Goal: Find specific page/section: Find specific page/section

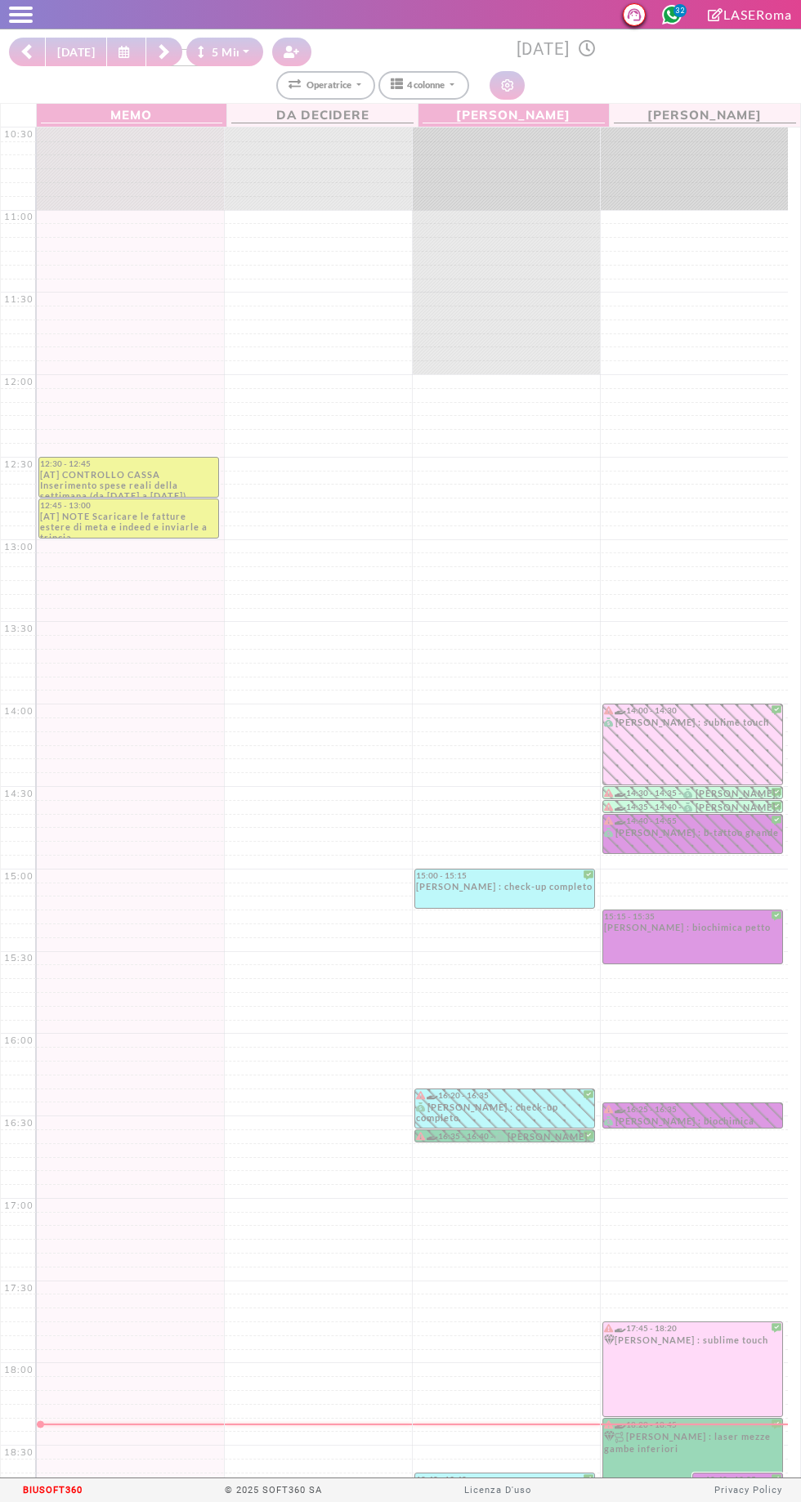
select select "*"
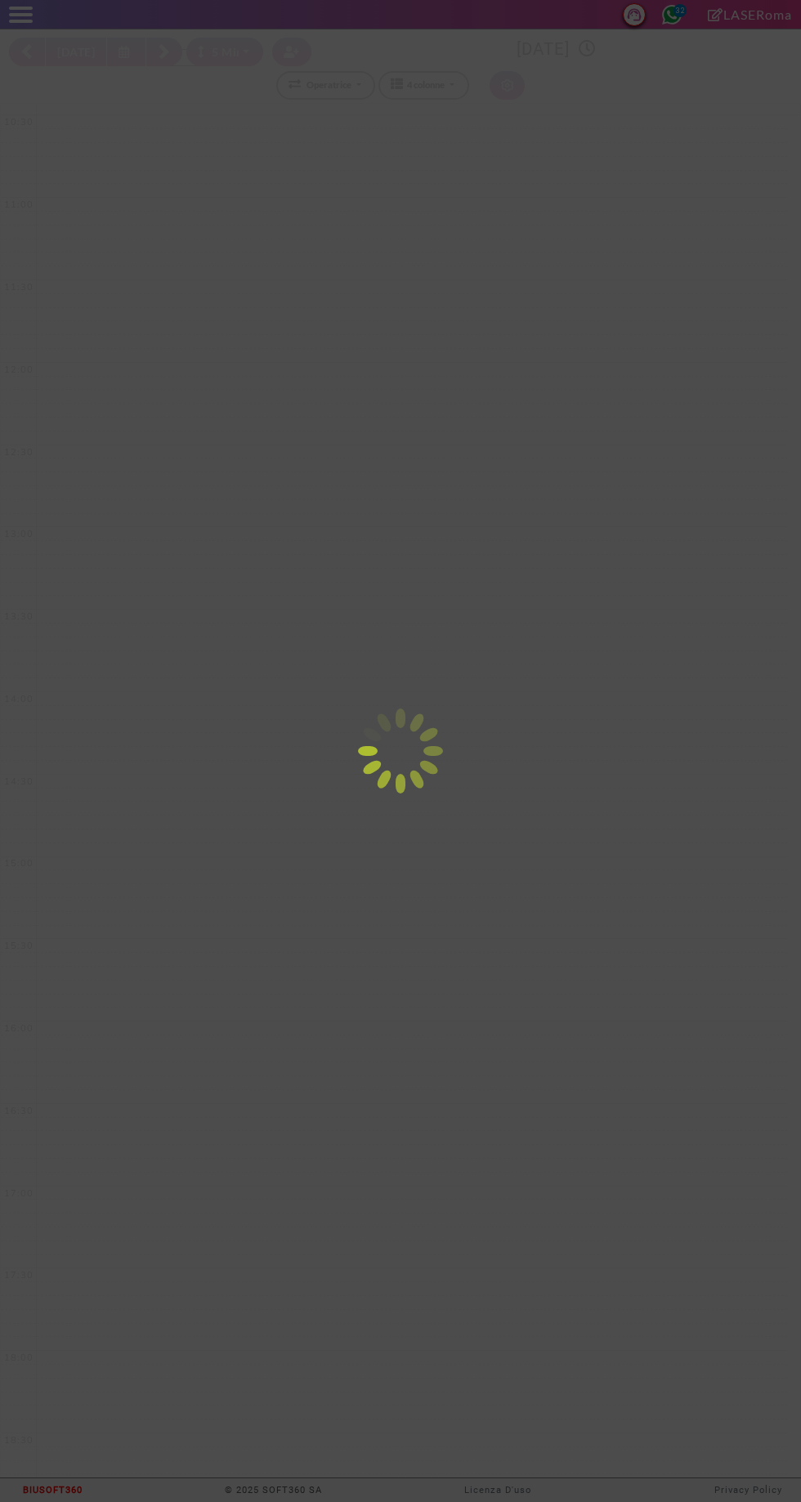
select select "*"
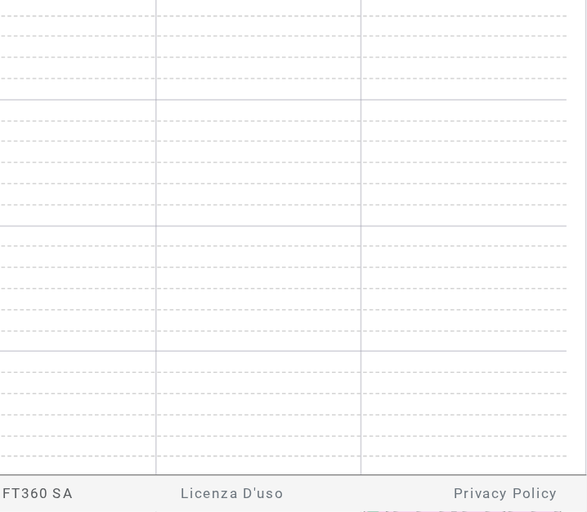
scroll to position [329, 0]
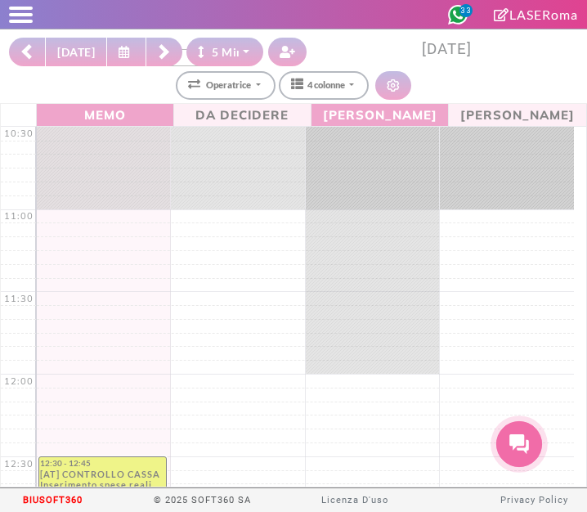
select select "*"
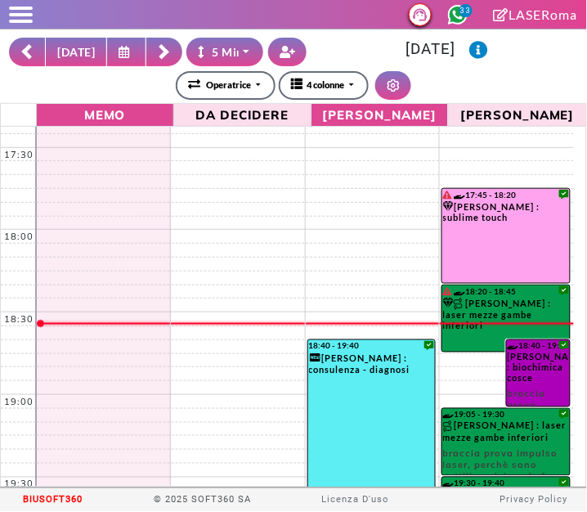
scroll to position [1205, 0]
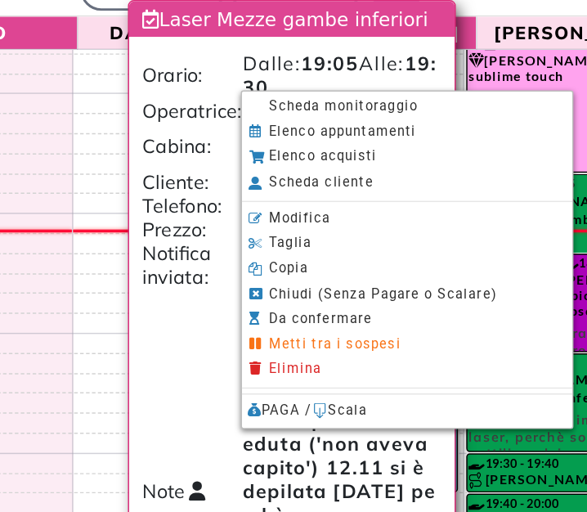
click at [317, 168] on span "Scheda monitoraggio" at bounding box center [357, 165] width 102 height 11
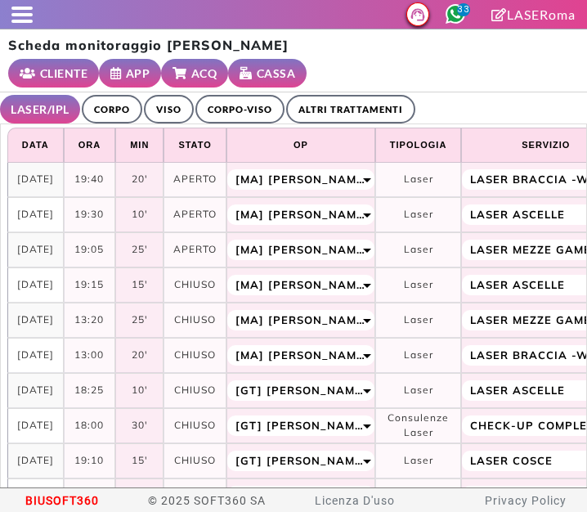
select select "**"
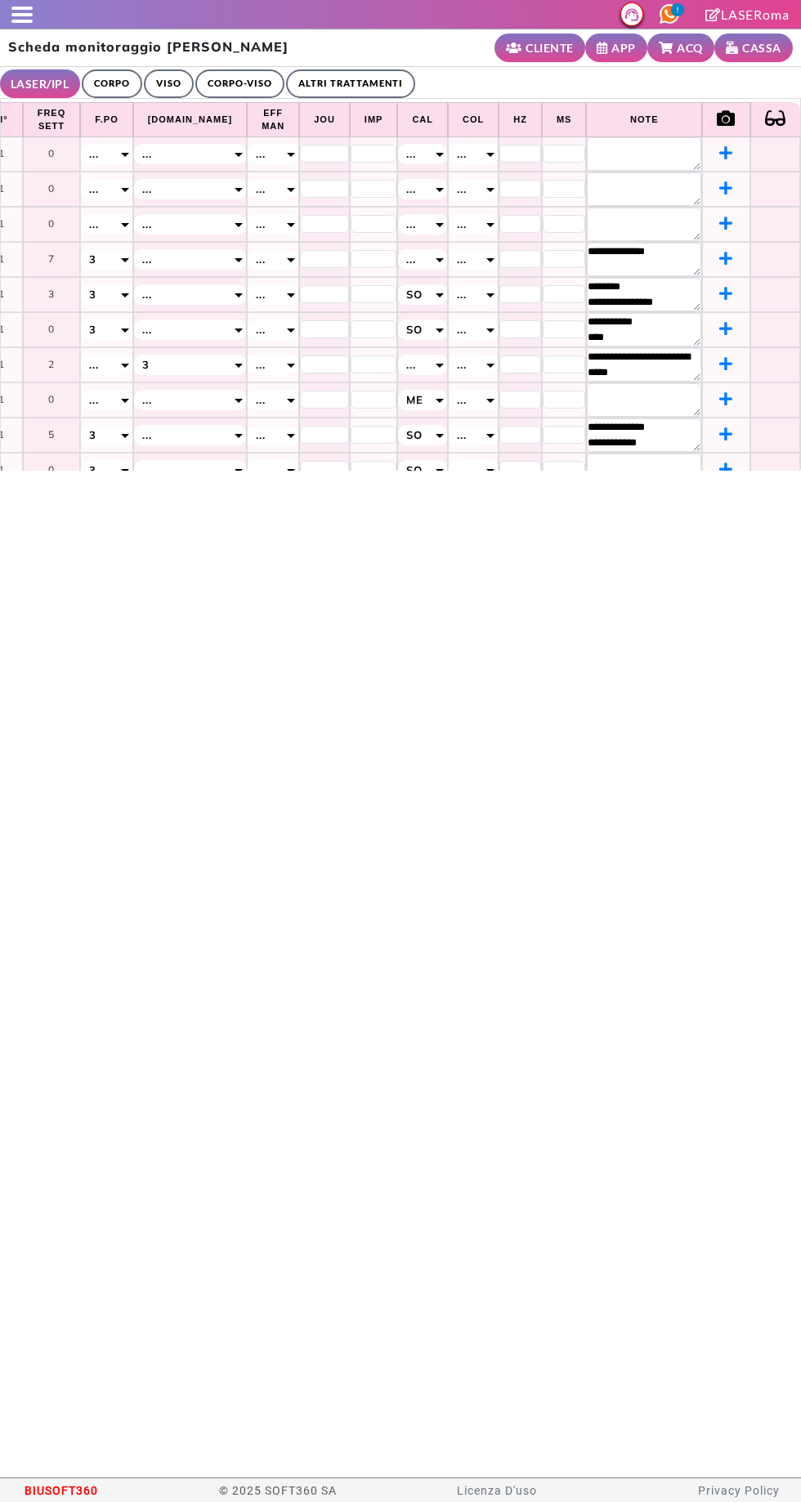
scroll to position [0, 616]
